Goal: Information Seeking & Learning: Learn about a topic

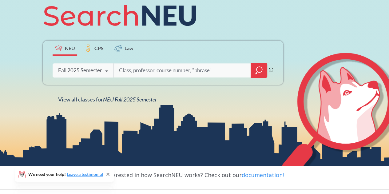
scroll to position [84, 0]
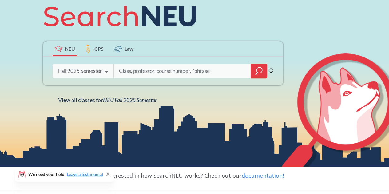
click at [132, 67] on input "search" at bounding box center [182, 71] width 128 height 13
type input "kore 1800"
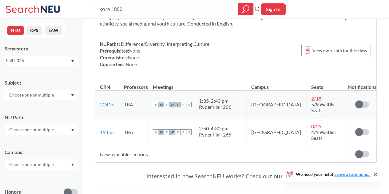
scroll to position [58, 0]
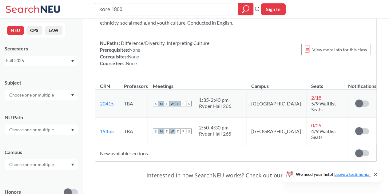
drag, startPoint x: 134, startPoint y: 8, endPoint x: 75, endPoint y: 14, distance: 59.6
click at [75, 14] on div "kore 1800 Phrase search guarantees the exact search appears in the results. Ex.…" at bounding box center [194, 9] width 389 height 18
type input "software engineering"
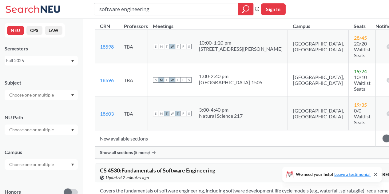
scroll to position [629, 0]
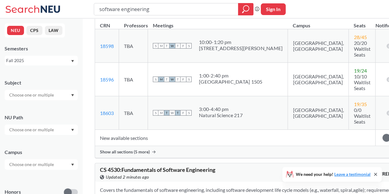
click at [145, 155] on span "Show all sections (5 more)" at bounding box center [125, 152] width 50 height 6
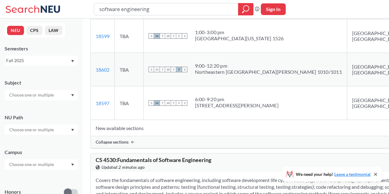
scroll to position [829, 0]
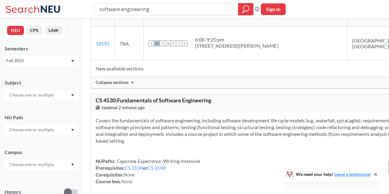
click at [24, 164] on input "text" at bounding box center [32, 164] width 52 height 7
click at [25, 181] on div "[GEOGRAPHIC_DATA] ( 2064 )" at bounding box center [43, 178] width 70 height 7
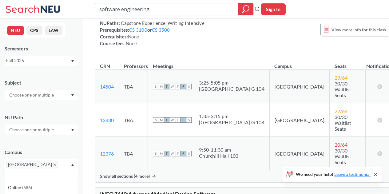
scroll to position [272, 0]
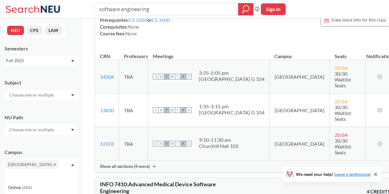
click at [135, 164] on span "Show all sections (4 more)" at bounding box center [125, 167] width 50 height 6
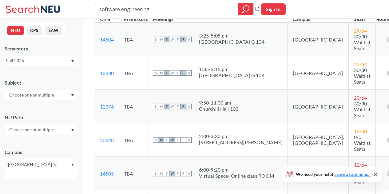
scroll to position [309, 0]
click at [158, 10] on input "software engineering" at bounding box center [166, 9] width 135 height 10
type input "ds 4440"
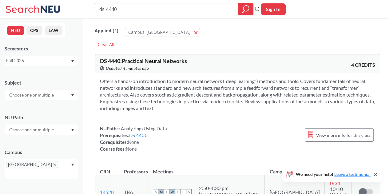
scroll to position [119, 0]
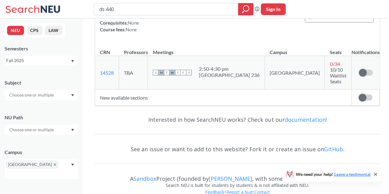
type input "ds 4400"
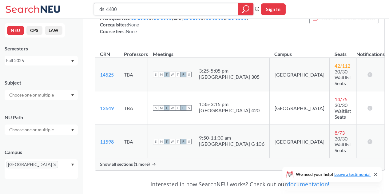
scroll to position [131, 0]
click at [124, 161] on span "Show all sections (1 more)" at bounding box center [125, 164] width 50 height 6
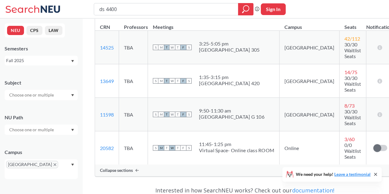
scroll to position [150, 0]
